Goal: Task Accomplishment & Management: Complete application form

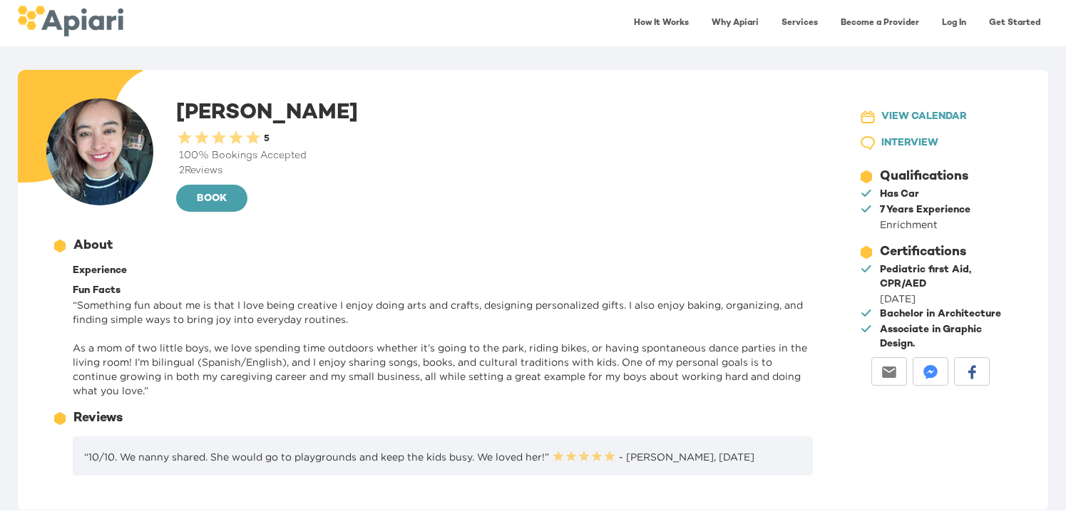
click at [888, 21] on link "Become a Provider" at bounding box center [880, 23] width 96 height 29
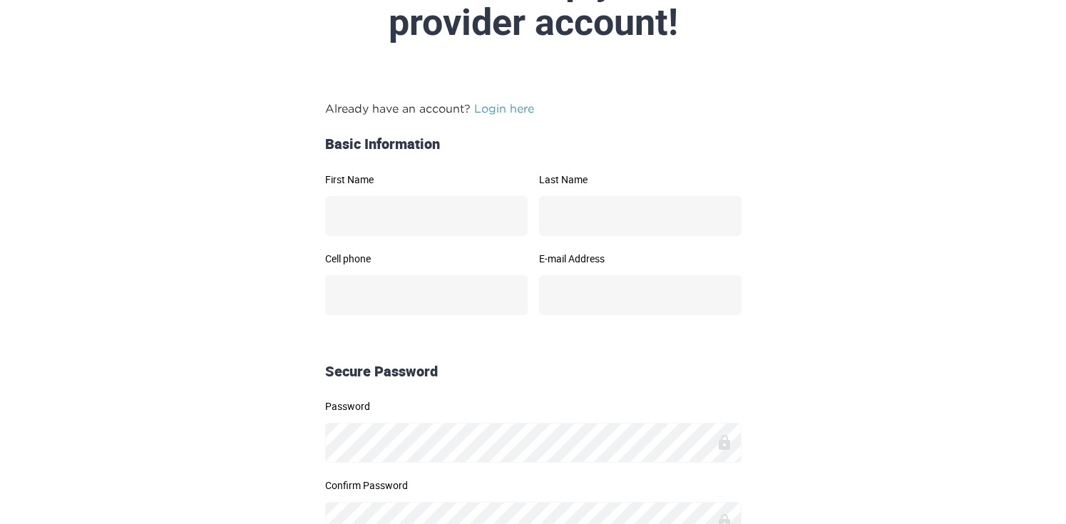
scroll to position [127, 0]
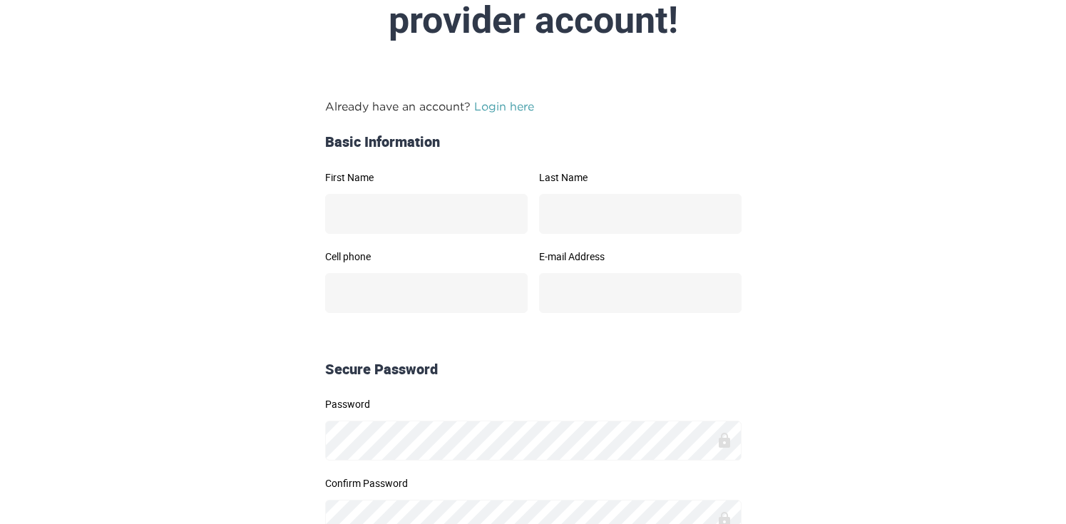
click at [511, 101] on link "Login here" at bounding box center [504, 106] width 60 height 13
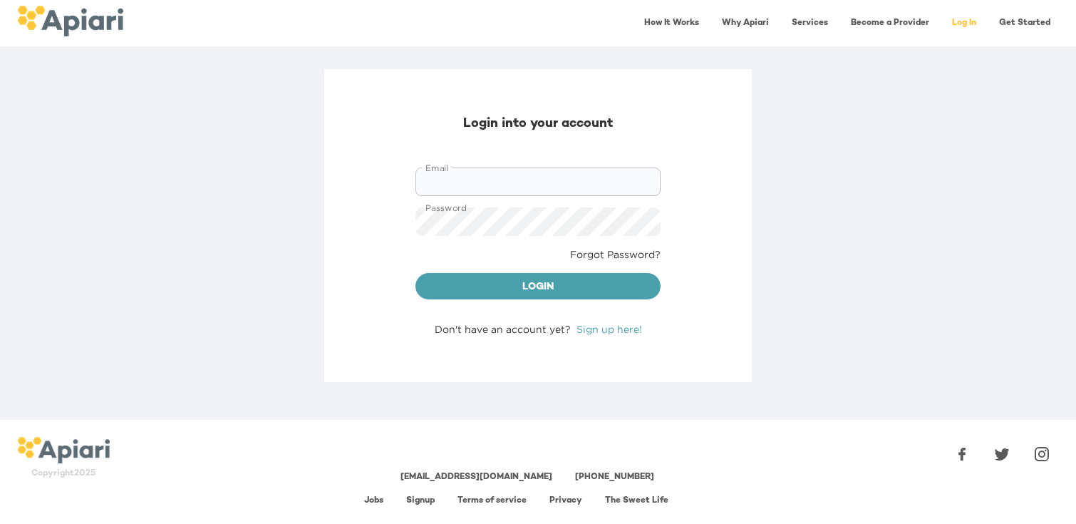
click at [488, 185] on input "Email" at bounding box center [538, 182] width 245 height 29
type input "**********"
click at [610, 331] on link "Sign up here!" at bounding box center [610, 329] width 66 height 11
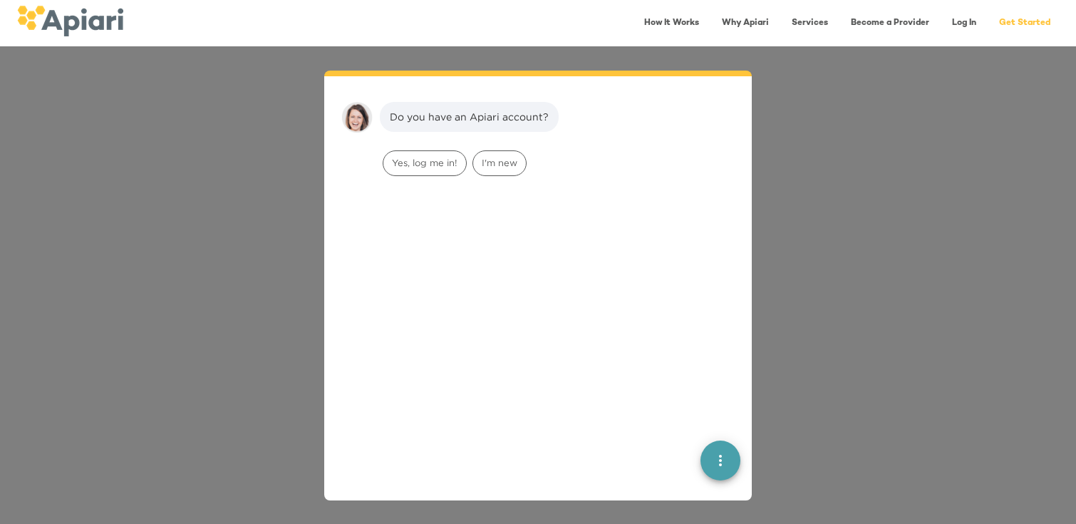
scroll to position [20, 0]
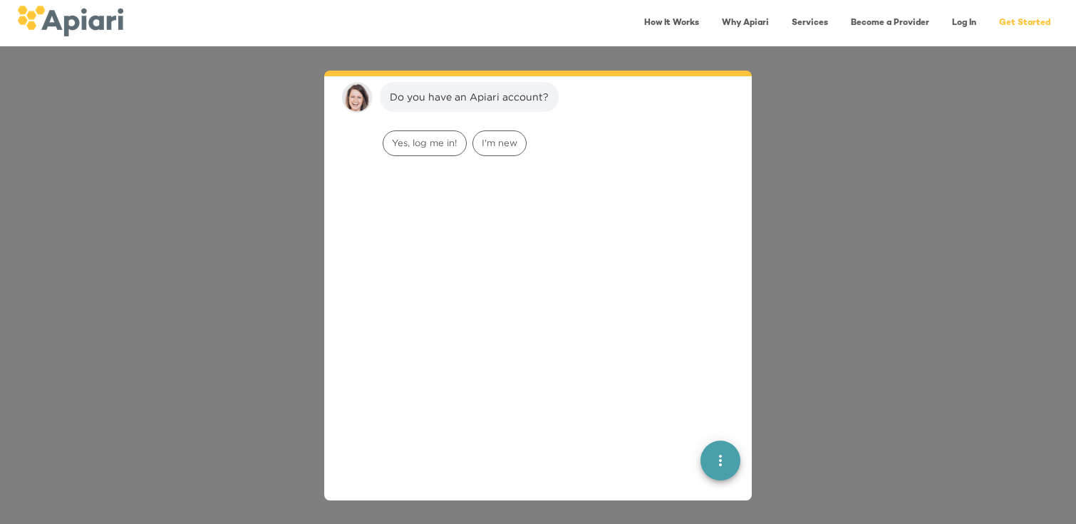
click at [538, 141] on div "Yes, log me in! I'm new" at bounding box center [559, 143] width 358 height 31
click at [515, 144] on span "I'm new" at bounding box center [499, 143] width 53 height 14
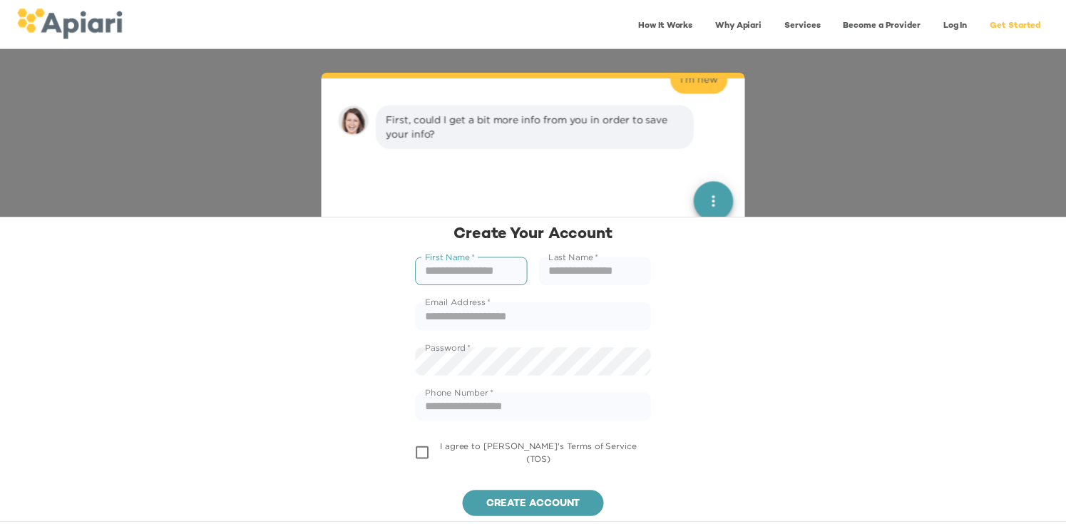
scroll to position [110, 0]
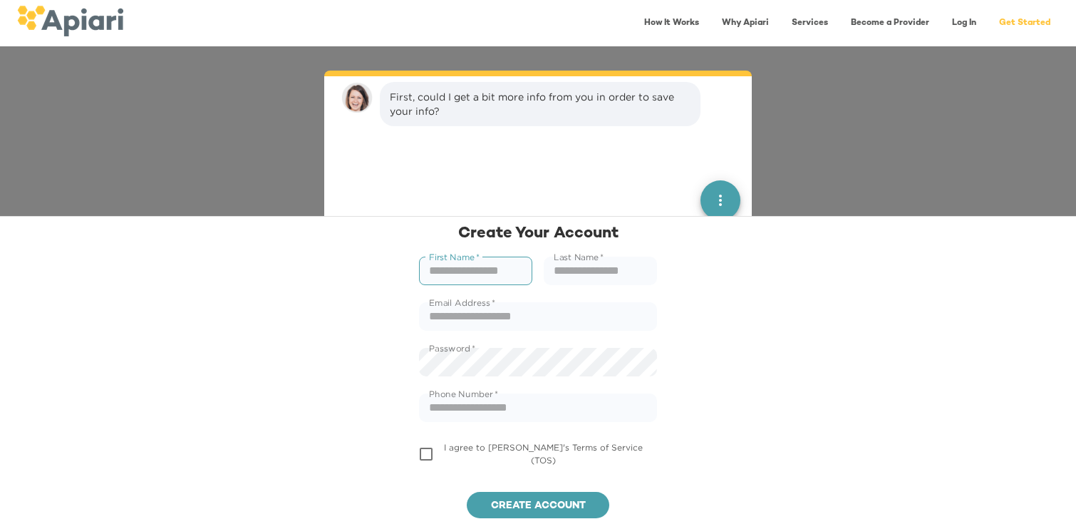
click at [863, 22] on link "Become a Provider" at bounding box center [891, 23] width 96 height 29
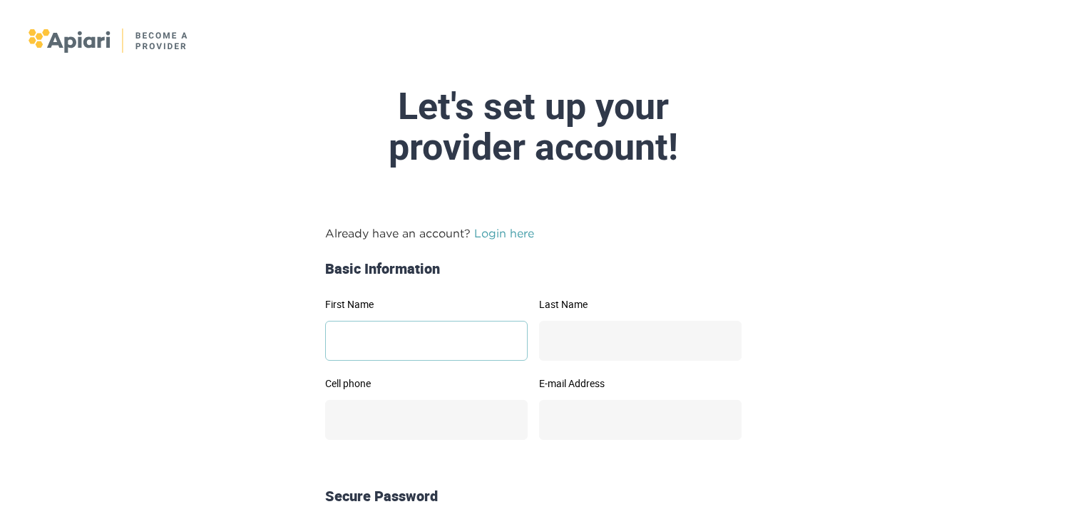
click at [402, 341] on input "First Name" at bounding box center [426, 341] width 202 height 40
type input "****"
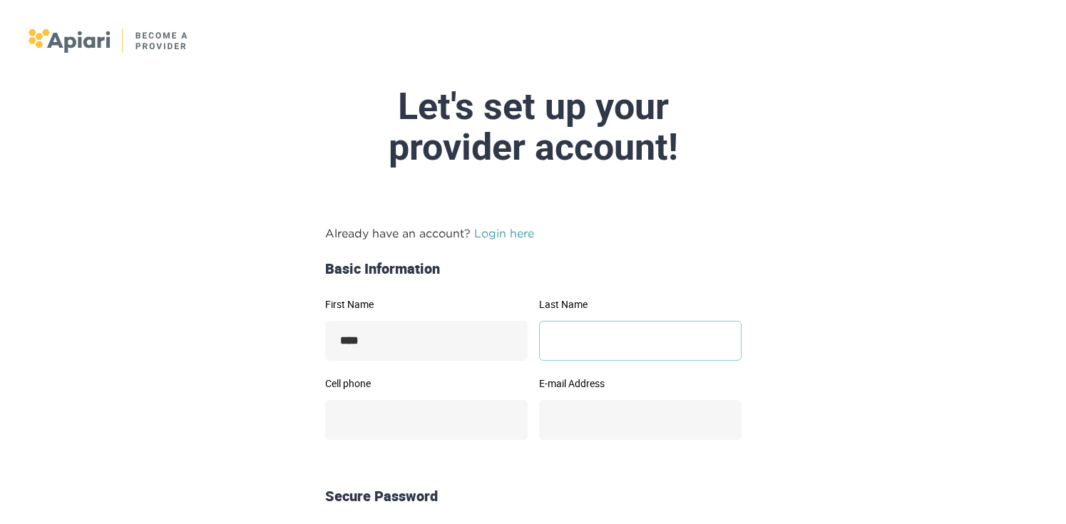
type input "**********"
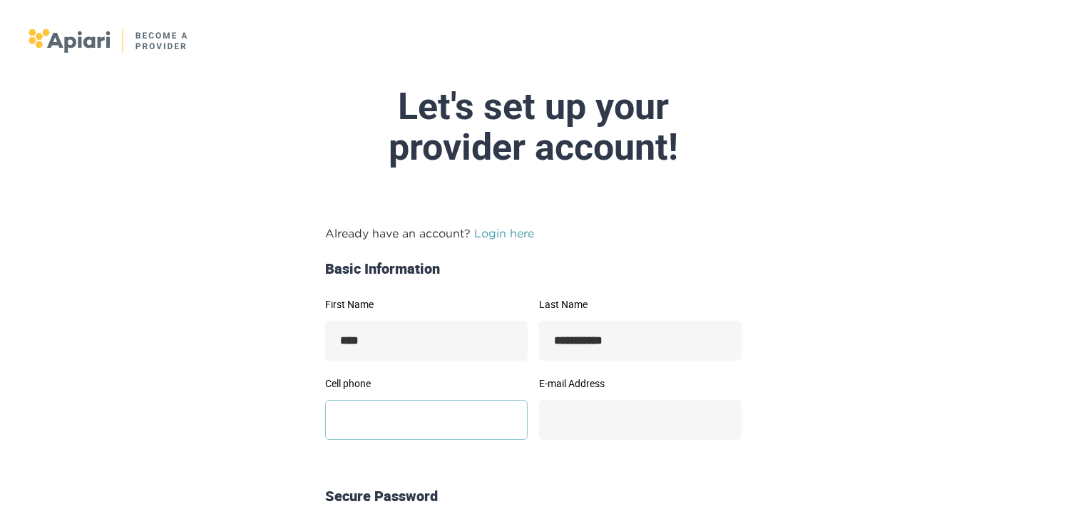
type input "**********"
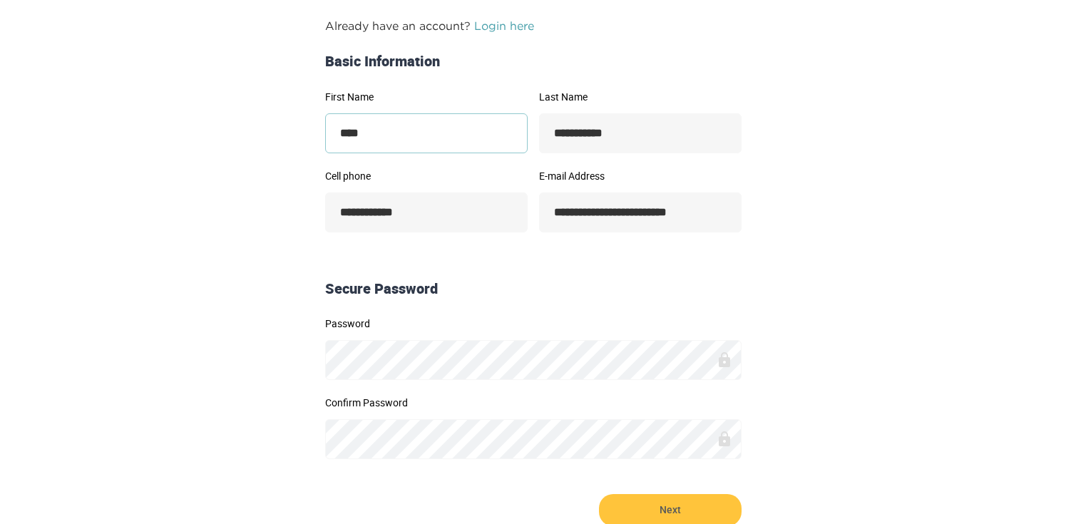
scroll to position [208, 0]
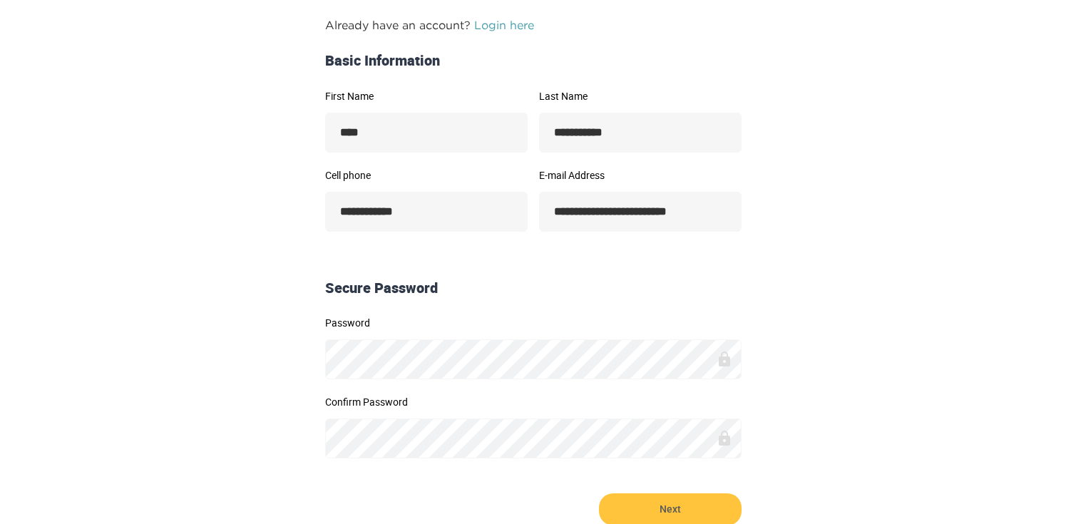
click at [731, 360] on icon at bounding box center [724, 359] width 17 height 17
click at [729, 359] on icon at bounding box center [724, 359] width 17 height 17
click at [726, 359] on icon at bounding box center [724, 358] width 11 height 15
drag, startPoint x: 725, startPoint y: 359, endPoint x: 715, endPoint y: 359, distance: 10.0
click at [724, 359] on icon at bounding box center [724, 358] width 11 height 15
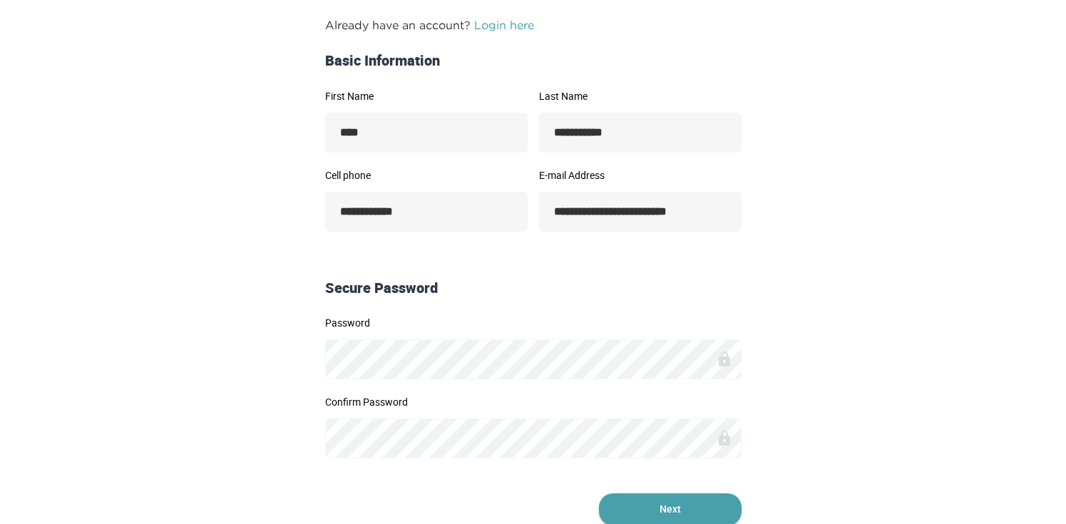
click at [654, 501] on span "Next" at bounding box center [670, 509] width 143 height 32
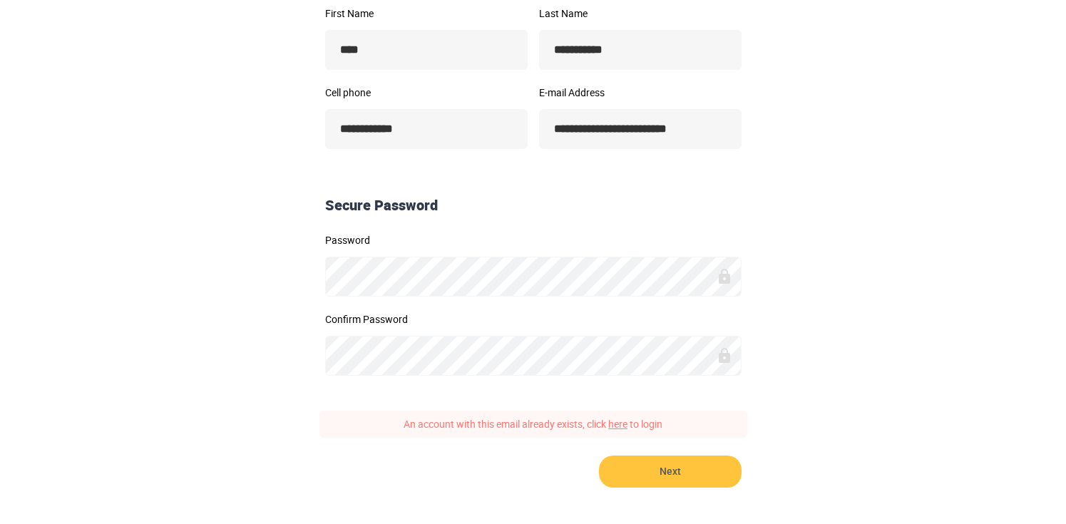
scroll to position [252, 0]
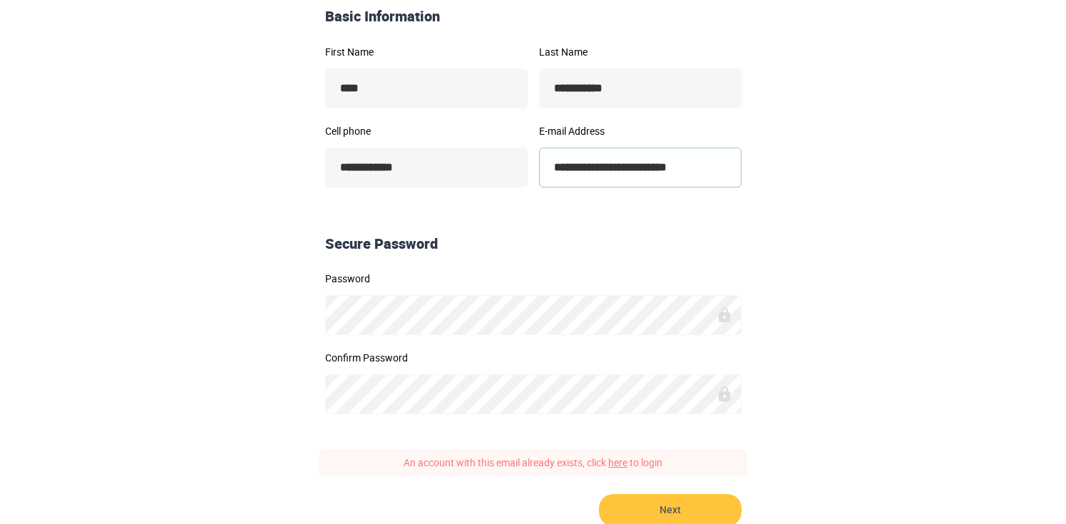
click at [586, 169] on input "**********" at bounding box center [640, 168] width 202 height 40
paste input "email"
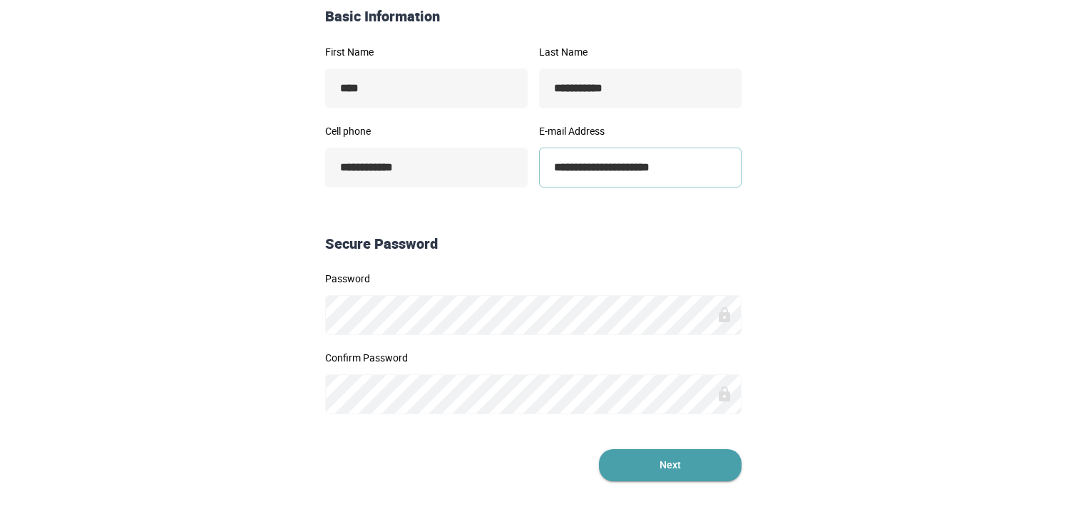
type input "**********"
click at [706, 459] on span "Next" at bounding box center [670, 465] width 143 height 32
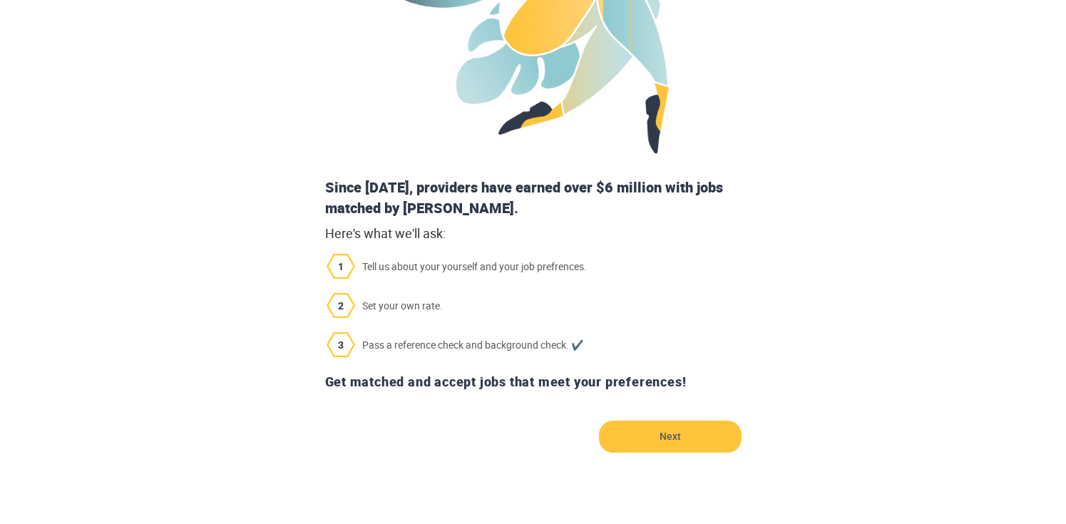
scroll to position [391, 0]
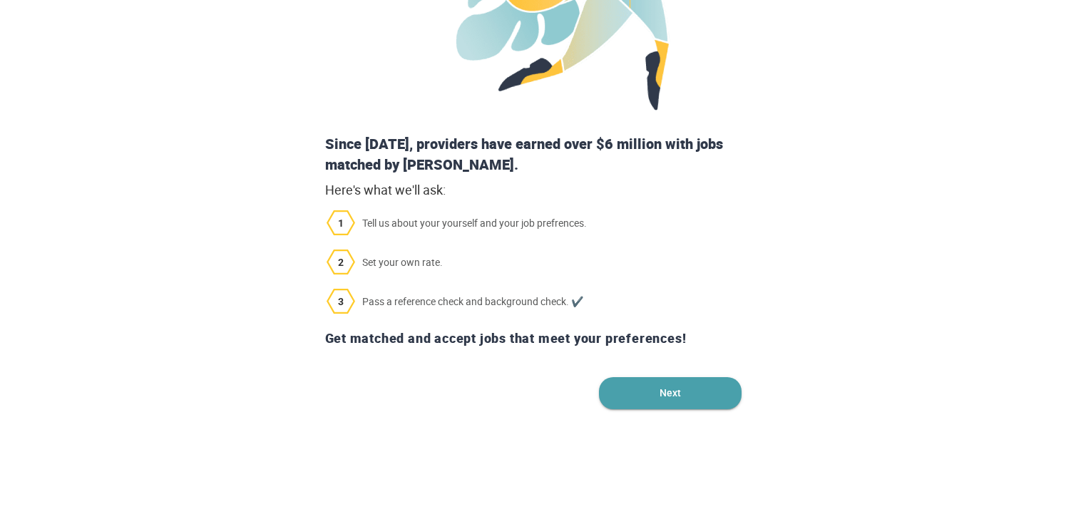
click at [687, 396] on span "Next" at bounding box center [670, 393] width 143 height 32
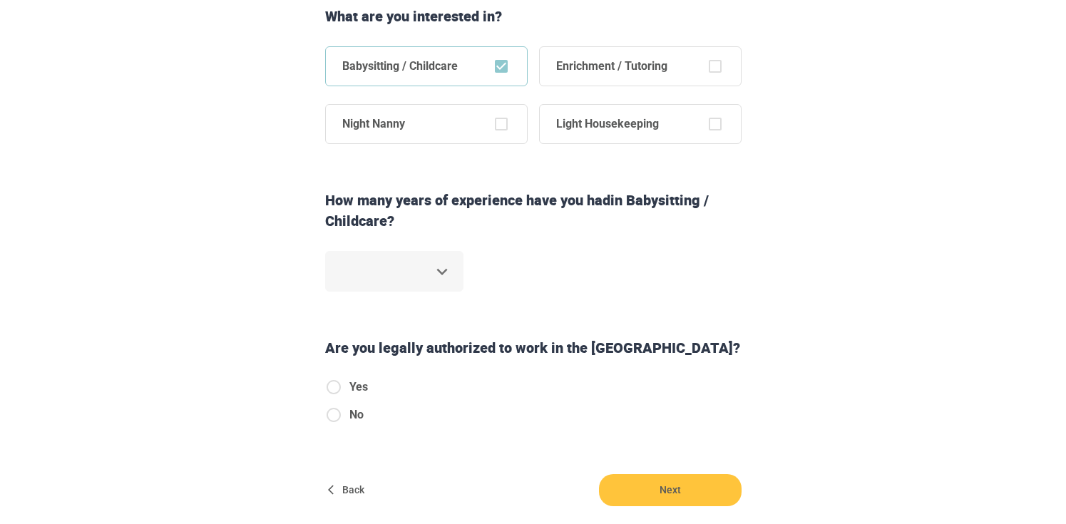
scroll to position [307, 0]
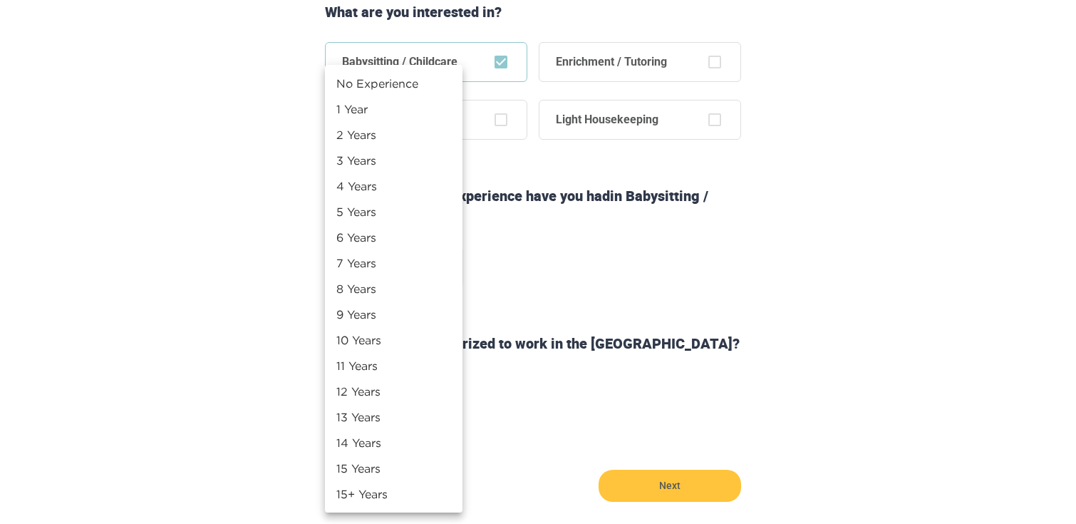
click at [421, 340] on li "10 Years" at bounding box center [394, 340] width 138 height 26
type input "**"
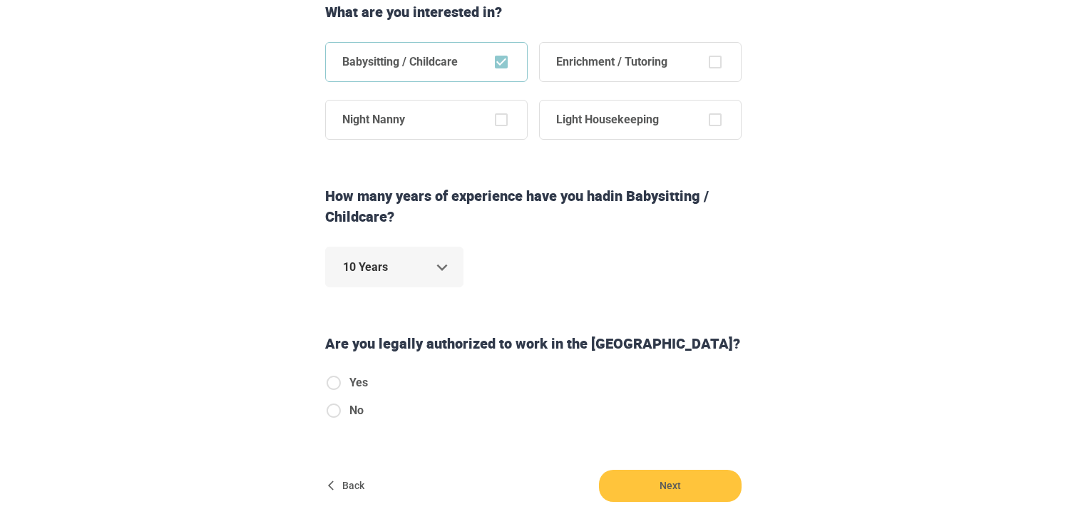
click at [359, 381] on span "Yes" at bounding box center [358, 382] width 19 height 17
click at [677, 484] on span "Next" at bounding box center [670, 486] width 143 height 32
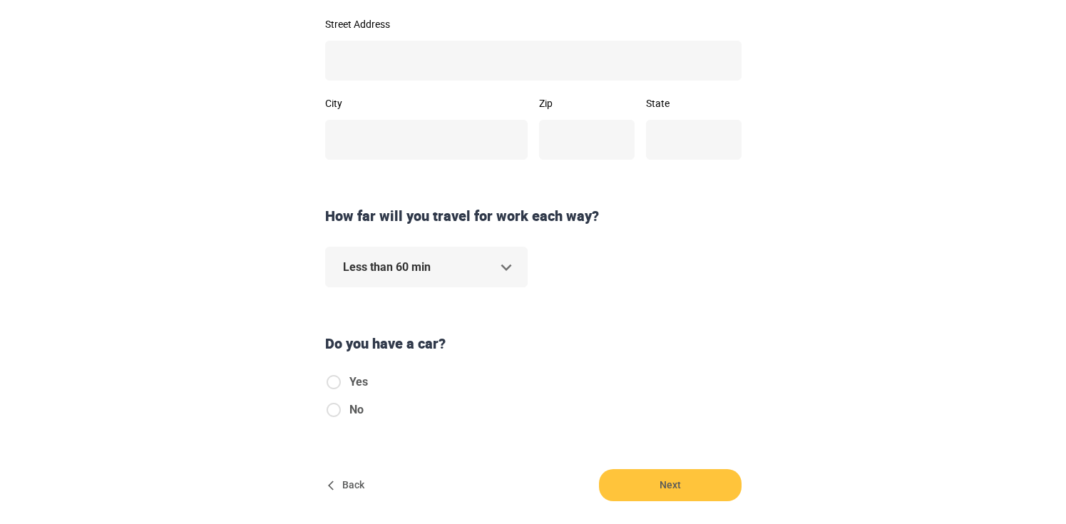
scroll to position [389, 0]
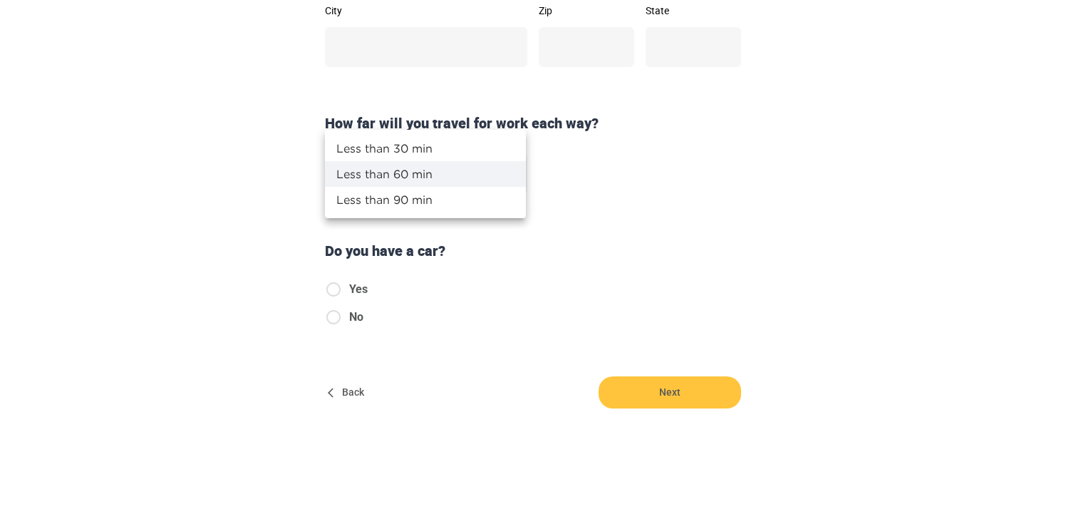
click at [247, 155] on div at bounding box center [538, 262] width 1076 height 524
